Goal: Find specific page/section: Find specific page/section

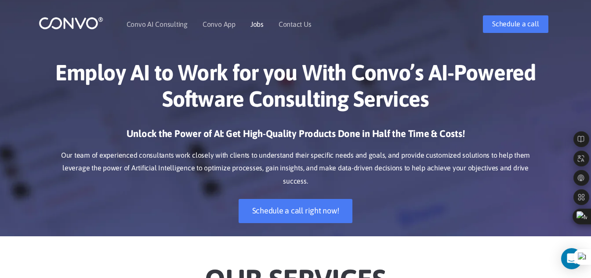
click at [256, 28] on li "Jobs" at bounding box center [256, 24] width 13 height 38
click at [256, 25] on link "Jobs" at bounding box center [256, 24] width 13 height 7
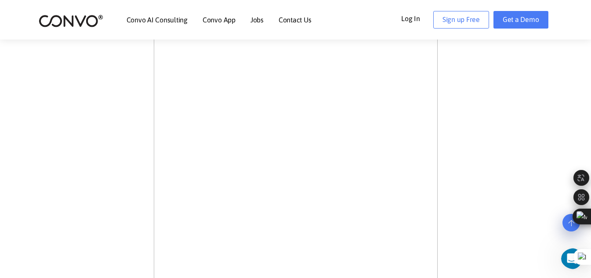
scroll to position [427, 0]
